Goal: Find specific page/section: Find specific page/section

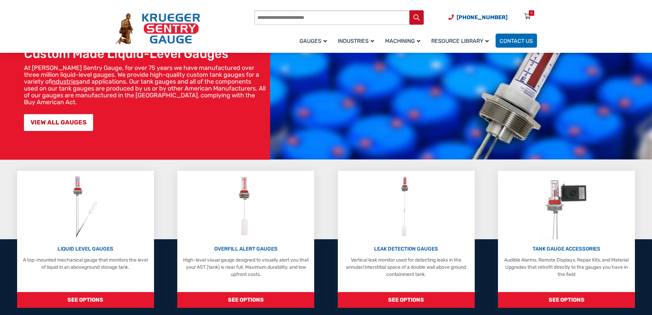
scroll to position [68, 0]
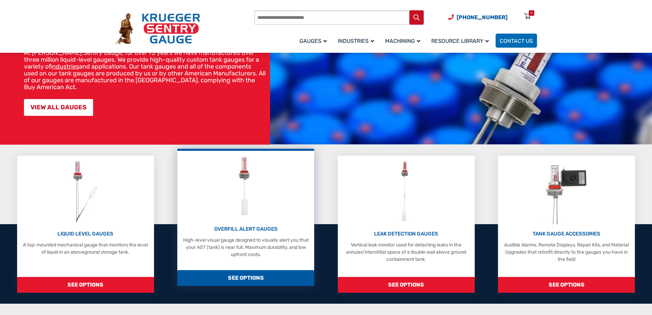
click at [246, 198] on img at bounding box center [246, 186] width 30 height 65
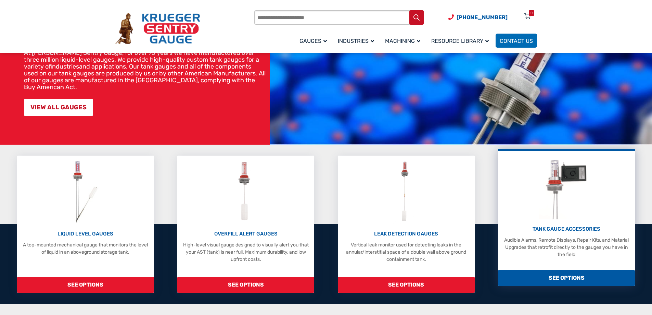
click at [557, 203] on img at bounding box center [566, 186] width 55 height 65
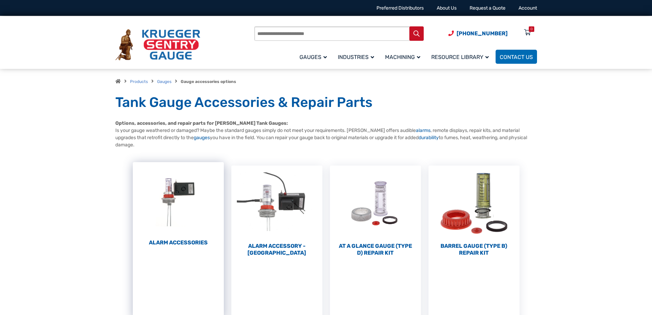
click at [184, 194] on img "Visit product category Alarm Accessories" at bounding box center [178, 199] width 91 height 75
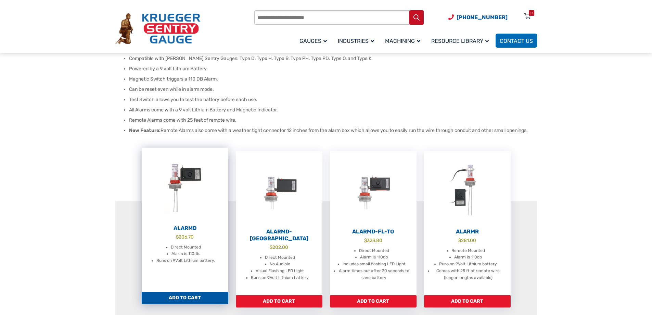
scroll to position [103, 0]
